Goal: Information Seeking & Learning: Learn about a topic

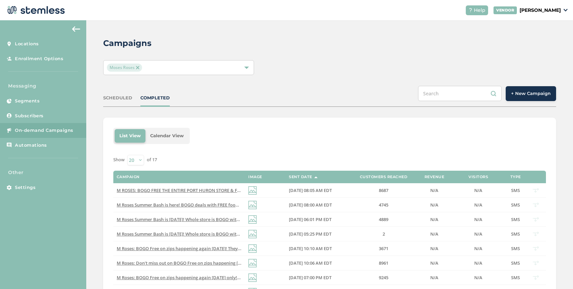
click at [138, 67] on img at bounding box center [137, 67] width 3 height 3
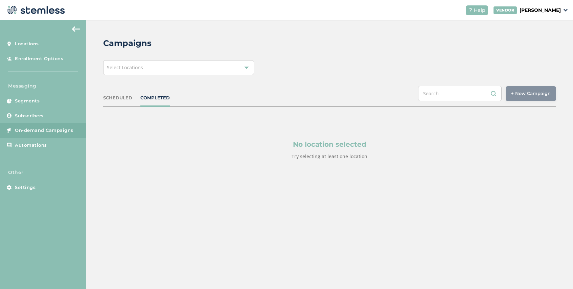
click at [143, 71] on div "Select Locations" at bounding box center [178, 67] width 151 height 15
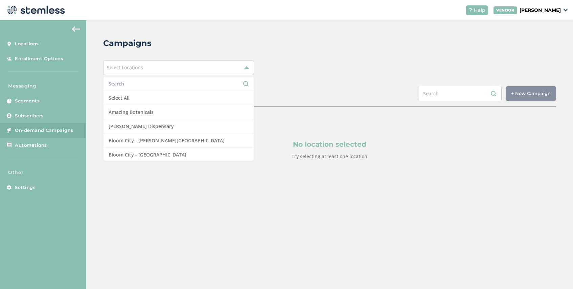
click at [138, 88] on li at bounding box center [179, 84] width 150 height 14
click at [135, 83] on input "text" at bounding box center [179, 83] width 140 height 7
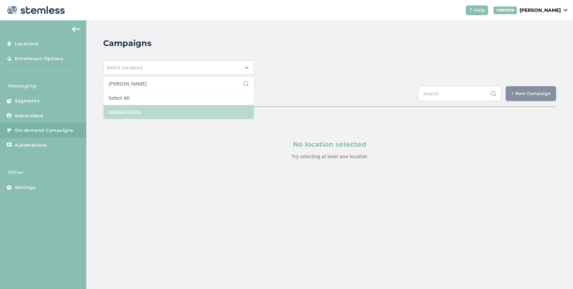
type input "[PERSON_NAME]"
click at [144, 110] on li "Mellow Fellow" at bounding box center [179, 112] width 150 height 14
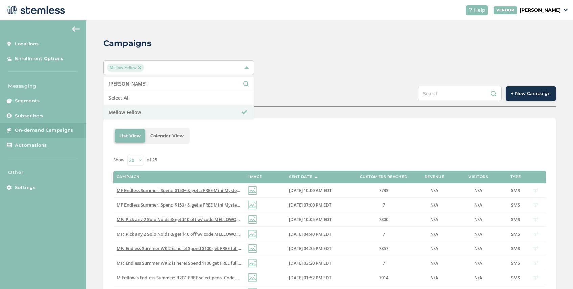
click at [302, 70] on div "Mellow Fellow [PERSON_NAME] Select All Mellow Fellow" at bounding box center [329, 67] width 453 height 15
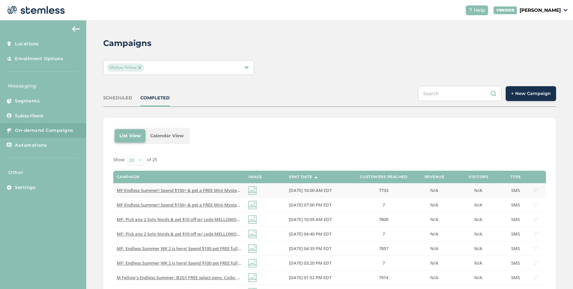
click at [199, 191] on span "MF Endless Summer! Spend $150+ & get a FREE Mini Mystery Bundle Ends [DATE]10AM…" at bounding box center [231, 190] width 228 height 6
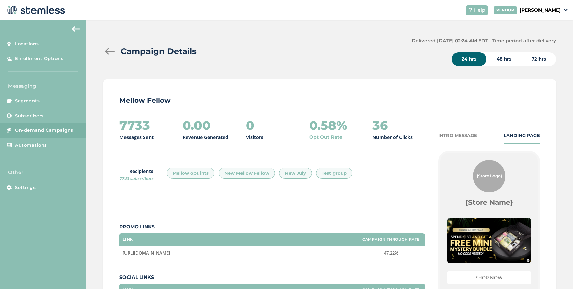
click at [108, 49] on div at bounding box center [110, 51] width 14 height 7
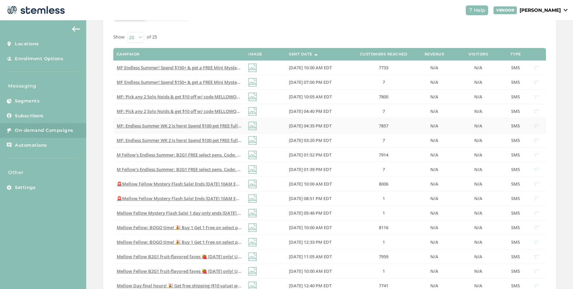
scroll to position [127, 0]
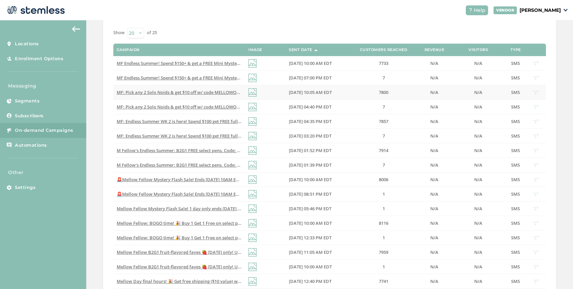
click at [211, 92] on span "MF: Pick any 2 Solo Noids & get $10 off w/ code MELLOWOUT. Ends [DATE] 10am EST…" at bounding box center [236, 92] width 238 height 6
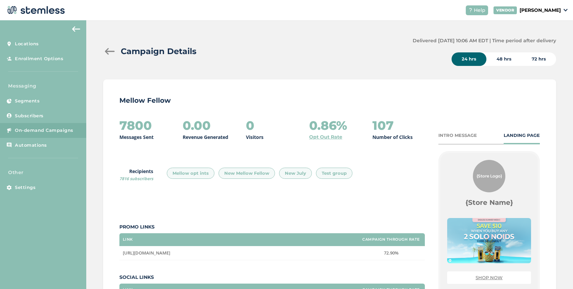
click at [107, 52] on div at bounding box center [110, 51] width 14 height 7
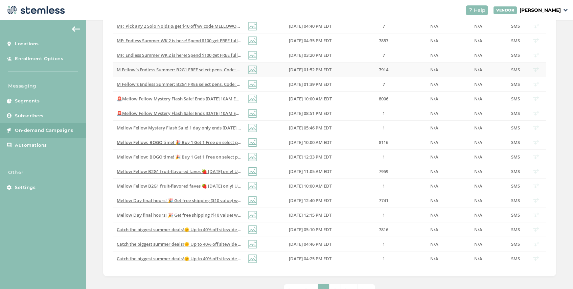
scroll to position [211, 0]
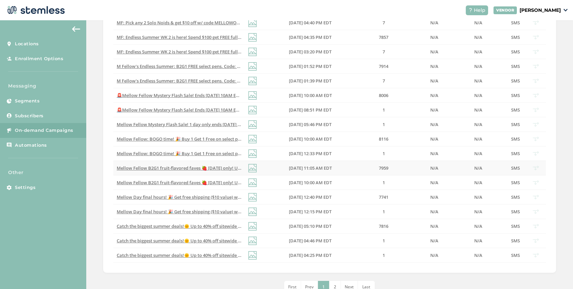
click at [221, 167] on span "Mellow Fellow B2G1 fruit-flavored faves 🍓 [DATE] only! Use code FRUITY25 — ends…" at bounding box center [243, 168] width 253 height 6
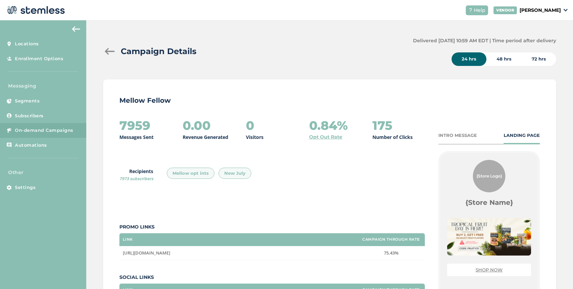
click at [108, 51] on div at bounding box center [110, 51] width 14 height 7
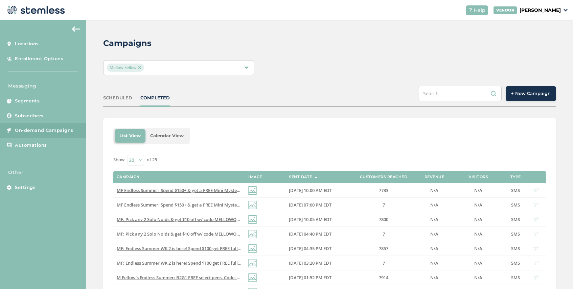
scroll to position [3, 0]
